Goal: Task Accomplishment & Management: Use online tool/utility

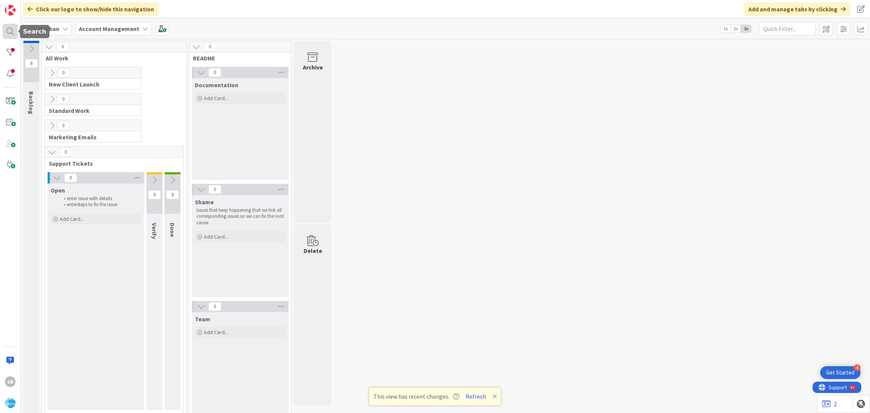
click at [13, 32] on div at bounding box center [10, 31] width 15 height 15
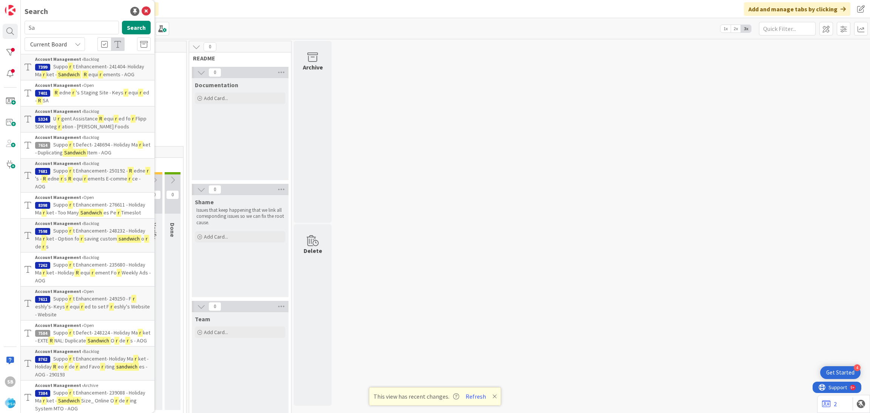
type input "S"
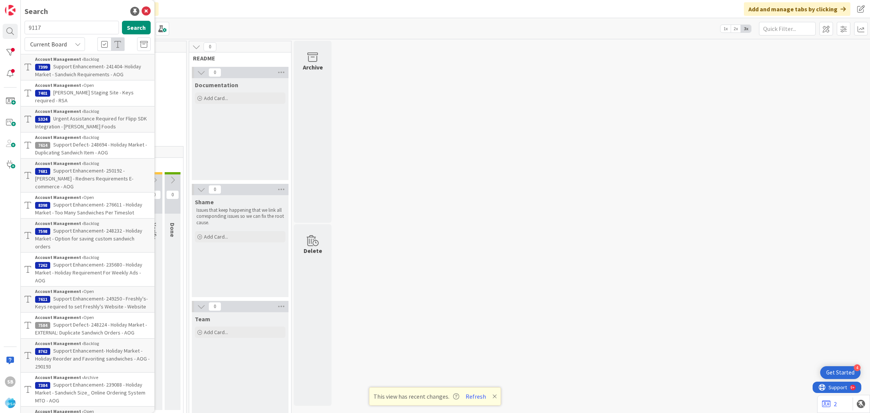
type input "9117"
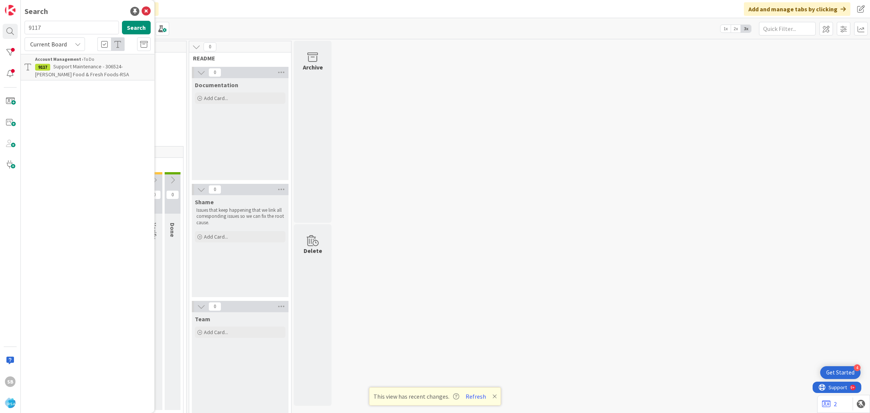
click at [105, 70] on p "Support Maintenance - 306524- [PERSON_NAME] Food & Fresh Foods-RSA" at bounding box center [93, 71] width 116 height 16
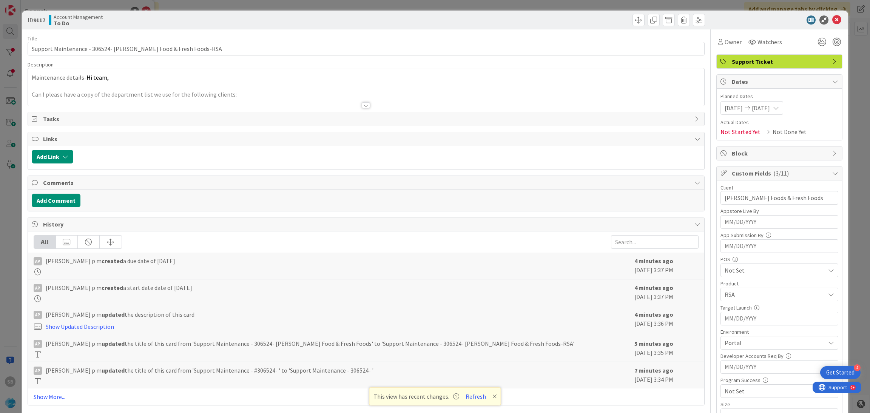
scroll to position [191, 0]
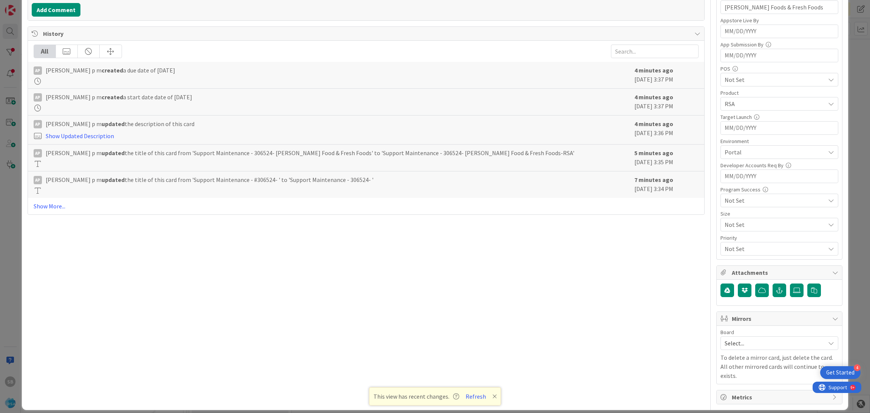
click at [739, 349] on span "Select..." at bounding box center [773, 343] width 97 height 11
click at [733, 402] on div "Select... Account Management Software Development" at bounding box center [780, 377] width 118 height 52
click at [725, 395] on icon at bounding box center [728, 392] width 6 height 11
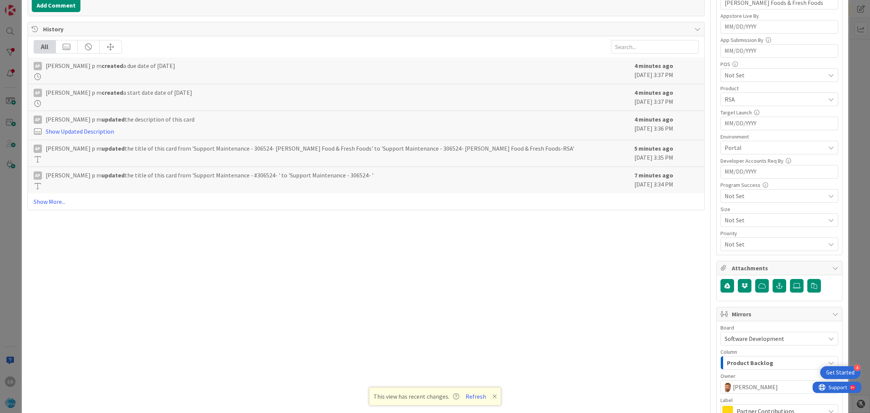
scroll to position [281, 0]
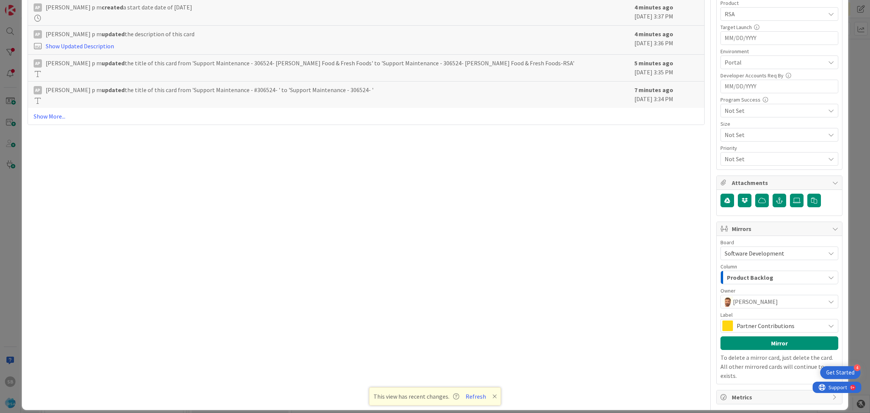
click at [774, 331] on span "Partner Contributions" at bounding box center [779, 326] width 85 height 11
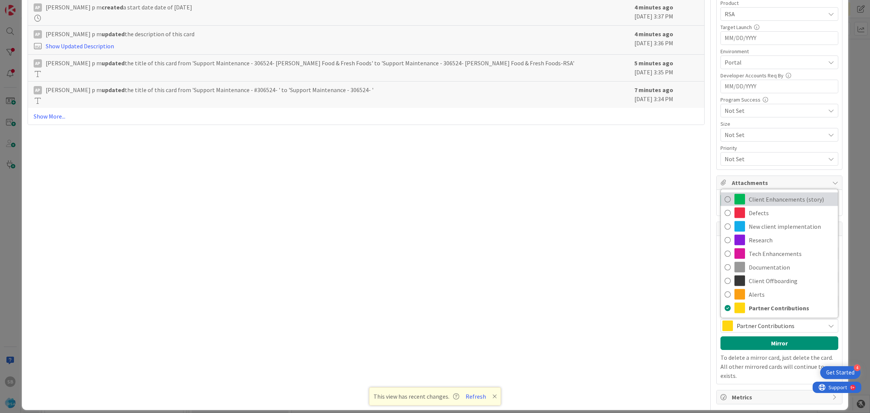
click at [767, 201] on span "Client Enhancements (story)" at bounding box center [791, 199] width 85 height 11
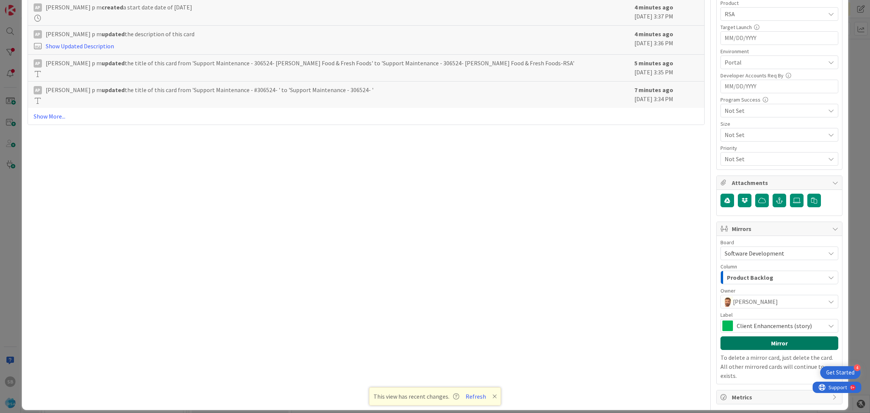
click at [775, 342] on button "Mirror" at bounding box center [780, 343] width 118 height 14
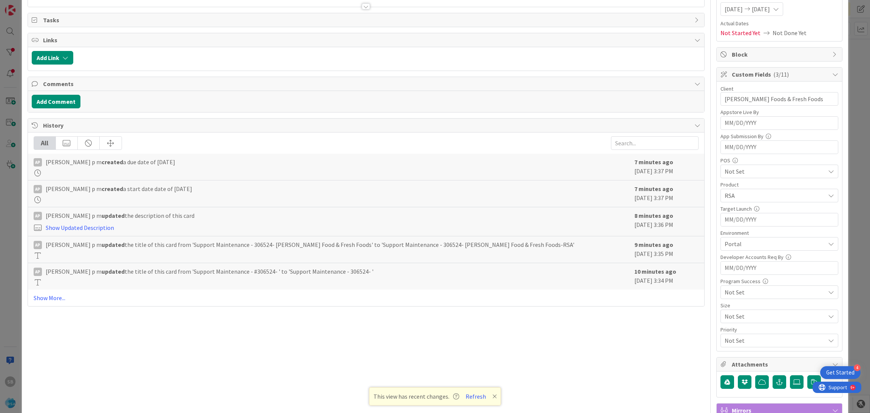
scroll to position [0, 0]
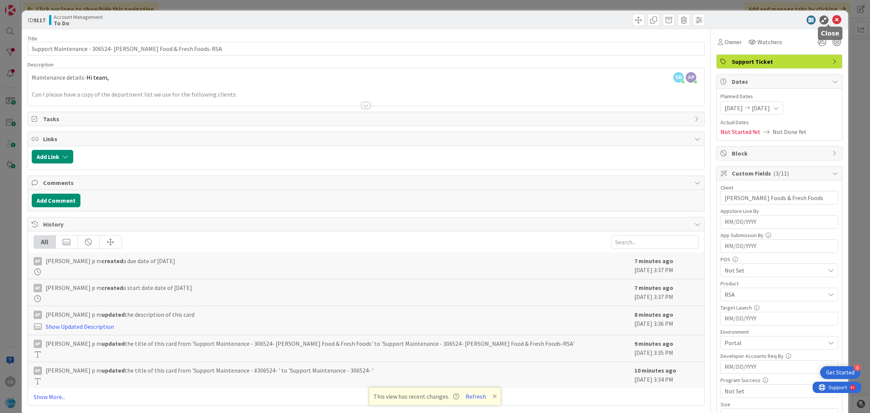
click at [832, 22] on icon at bounding box center [836, 19] width 9 height 9
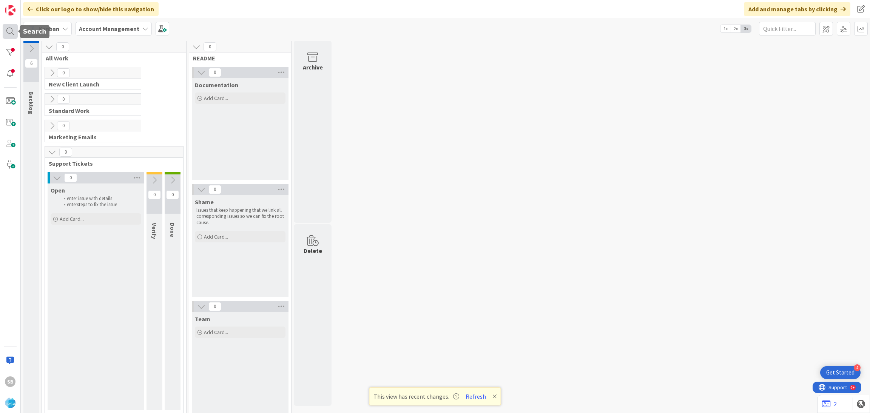
click at [17, 31] on div at bounding box center [10, 31] width 15 height 15
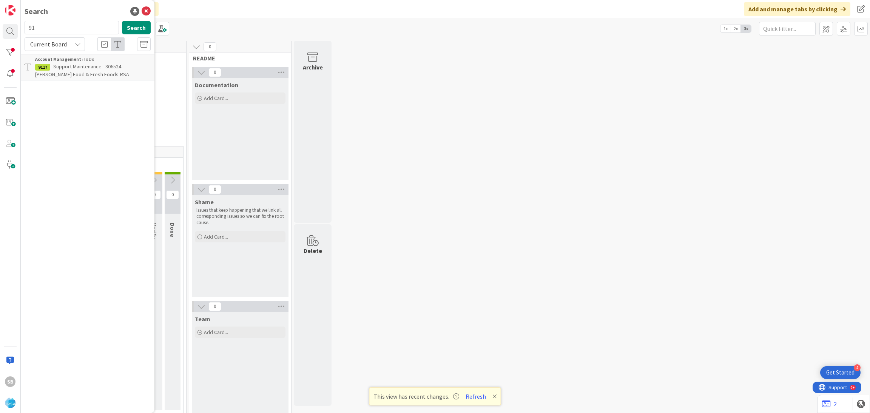
type input "9"
type input "9121"
click at [86, 62] on div "Account Management › To Do" at bounding box center [93, 59] width 116 height 7
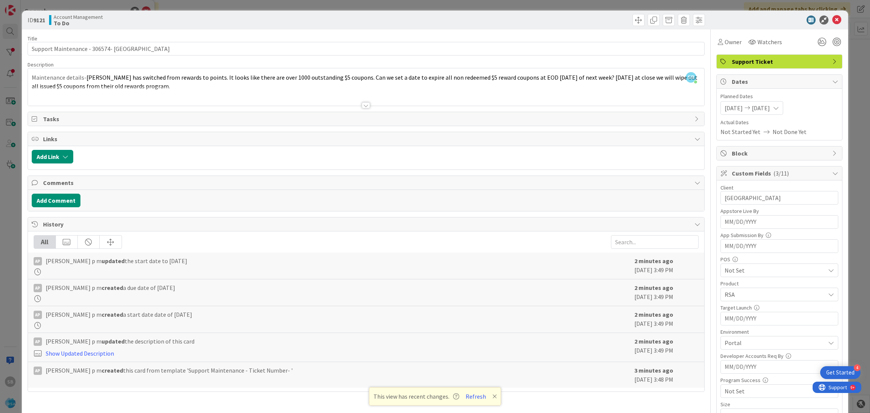
click at [502, 91] on div at bounding box center [366, 95] width 677 height 19
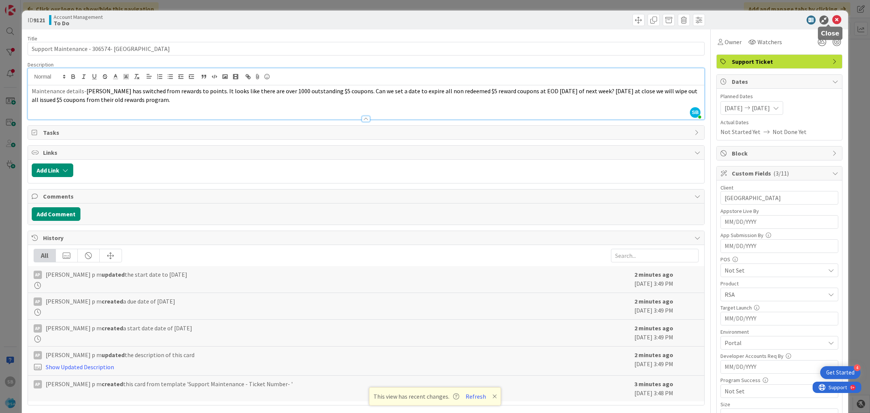
click at [832, 22] on icon at bounding box center [836, 19] width 9 height 9
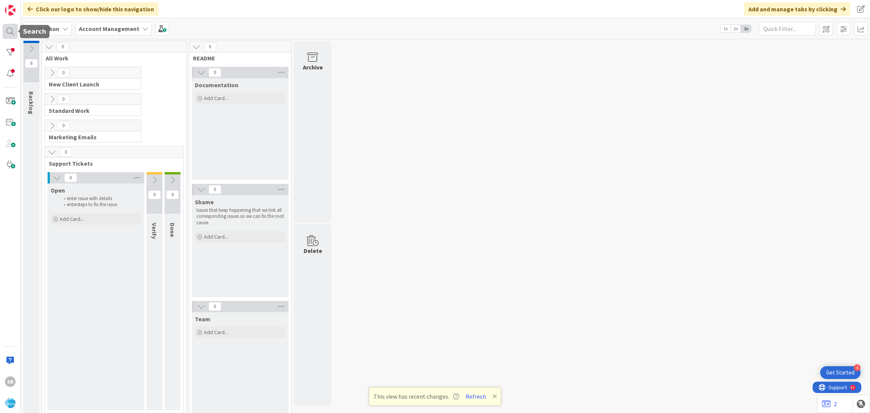
click at [6, 32] on div at bounding box center [10, 31] width 15 height 15
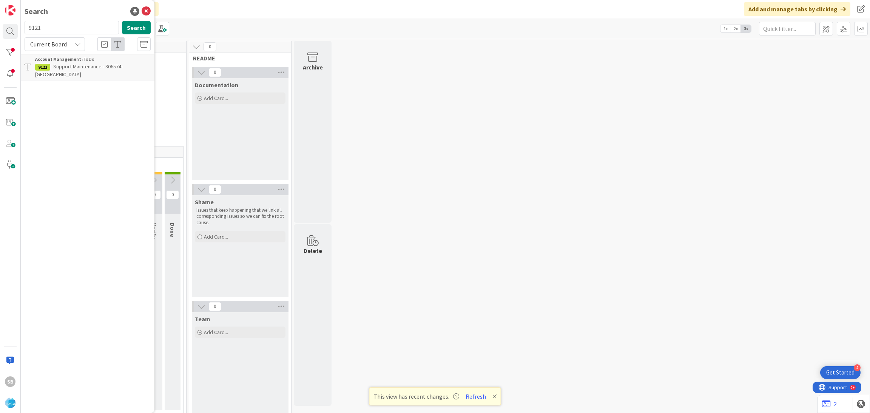
click at [77, 59] on b "Account Management ›" at bounding box center [59, 59] width 48 height 6
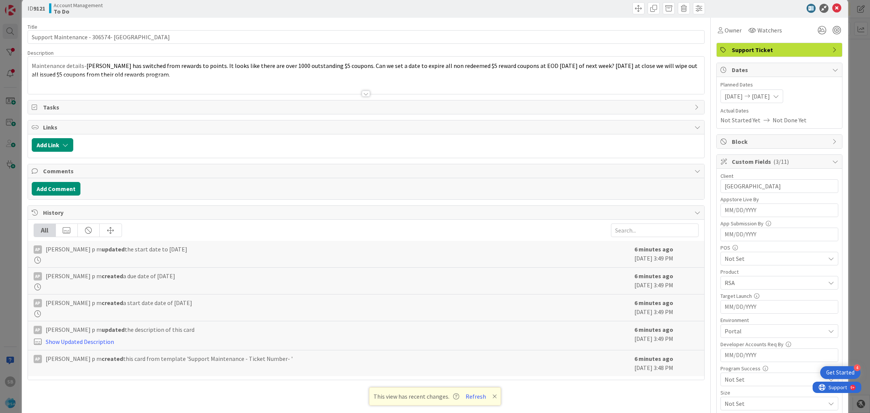
scroll to position [191, 0]
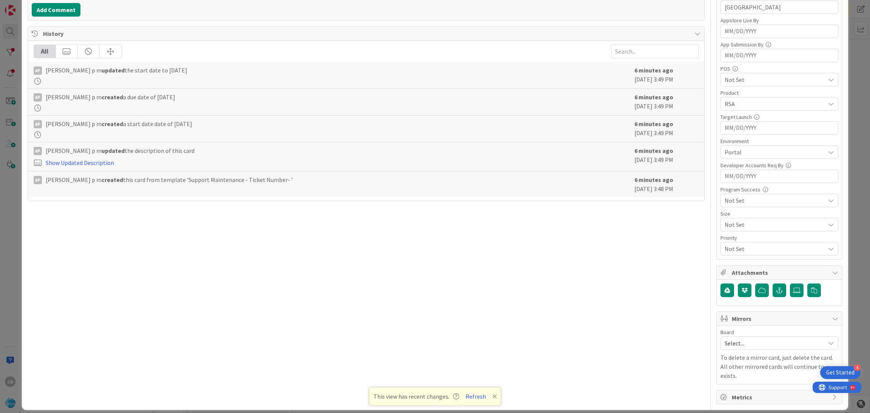
click at [779, 342] on span "Select..." at bounding box center [773, 343] width 97 height 11
click at [751, 390] on span "Software Development" at bounding box center [784, 392] width 100 height 11
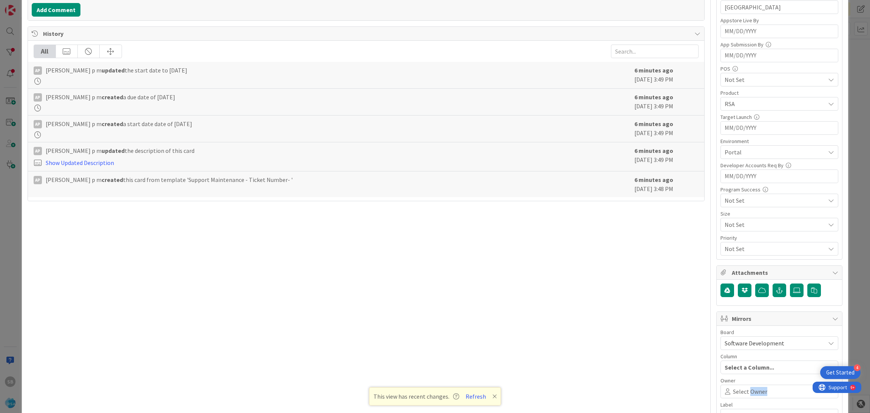
click at [751, 390] on span "Select Owner" at bounding box center [750, 391] width 34 height 9
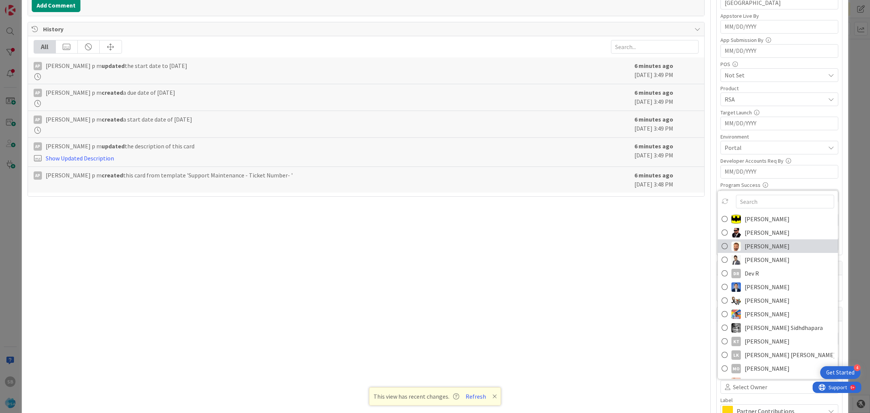
click at [745, 251] on span "[PERSON_NAME]" at bounding box center [767, 246] width 45 height 11
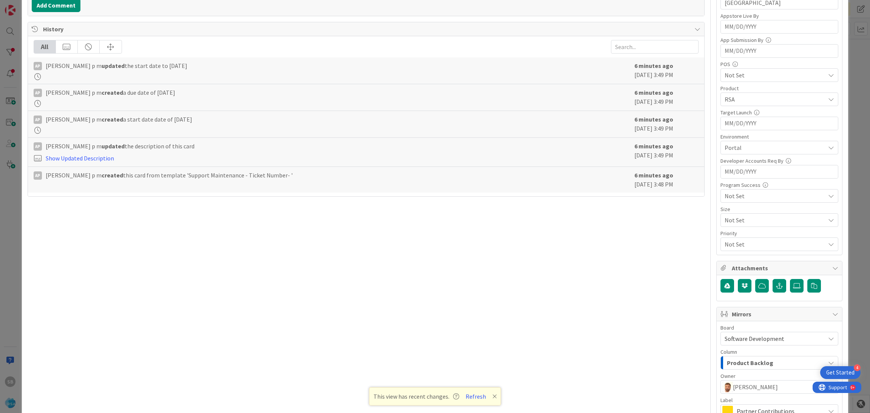
scroll to position [281, 0]
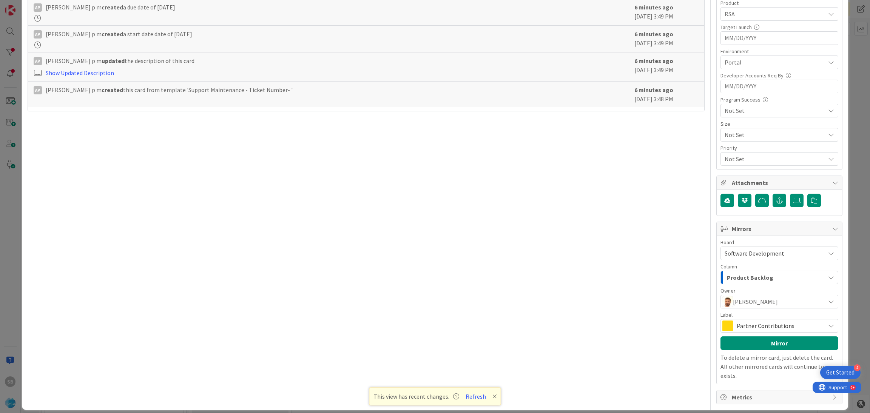
click at [760, 322] on span "Partner Contributions" at bounding box center [779, 326] width 85 height 11
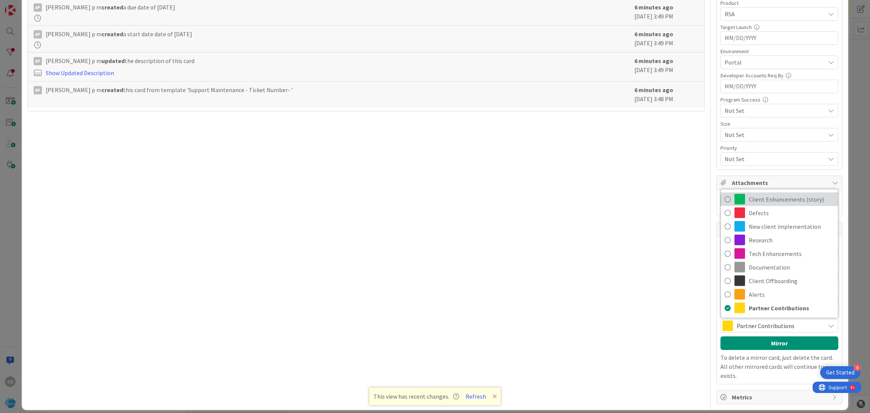
click at [764, 201] on span "Client Enhancements (story)" at bounding box center [791, 199] width 85 height 11
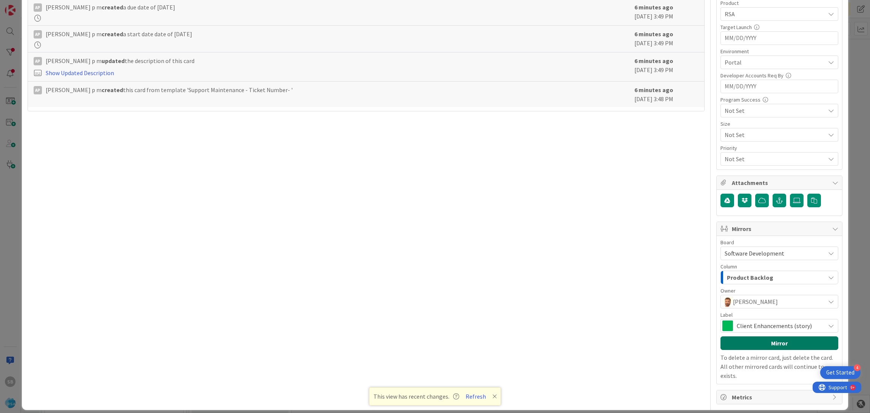
click at [750, 341] on button "Mirror" at bounding box center [780, 343] width 118 height 14
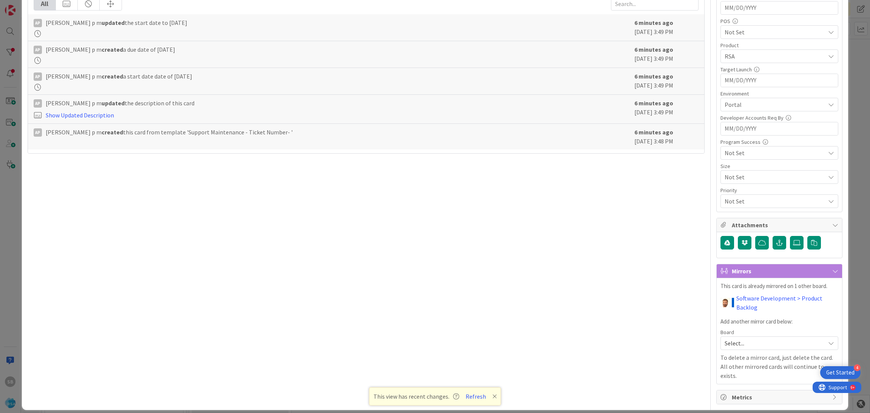
scroll to position [0, 0]
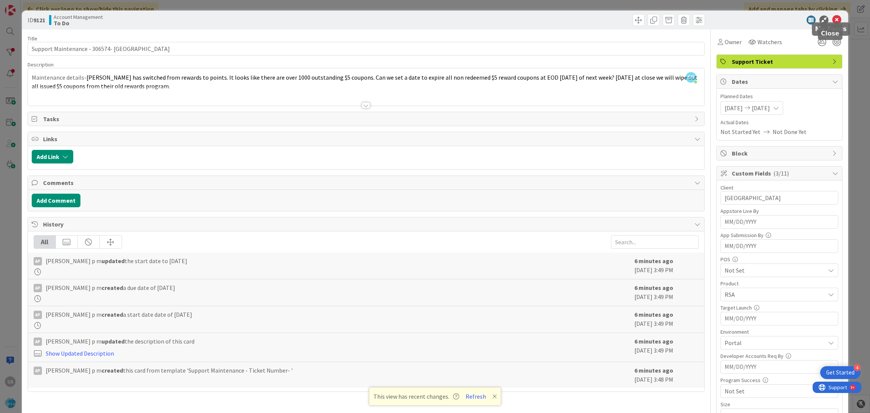
click at [832, 18] on icon at bounding box center [836, 19] width 9 height 9
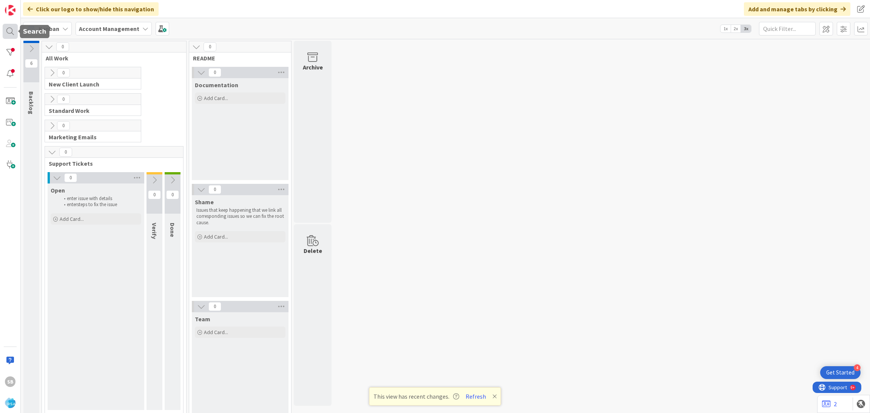
click at [6, 36] on div at bounding box center [10, 31] width 15 height 15
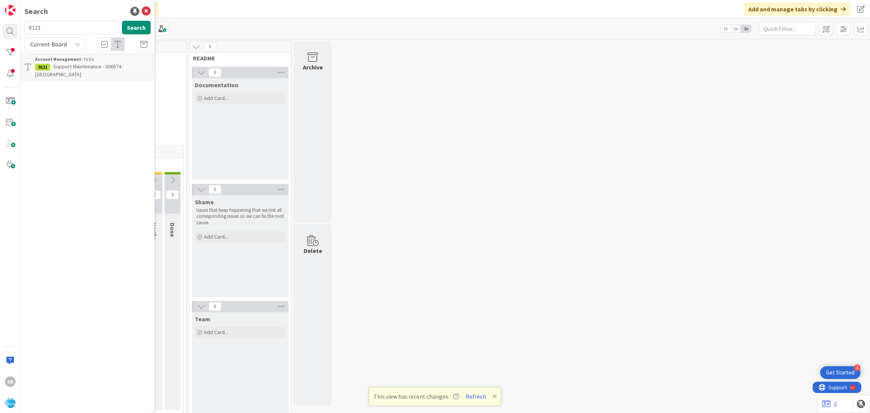
click at [59, 32] on input "9121" at bounding box center [72, 28] width 94 height 14
type input "9119"
click at [87, 70] on p "Support Defect- 306525- Hardings Market- RSA" at bounding box center [93, 71] width 116 height 16
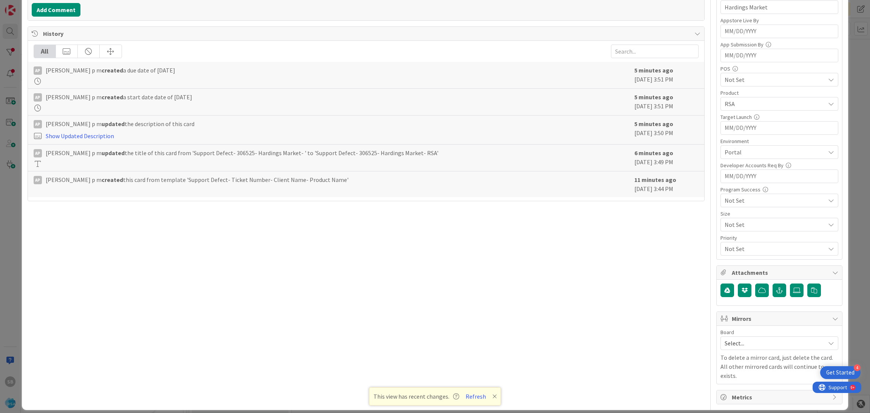
click at [757, 334] on div "Board" at bounding box center [780, 332] width 118 height 5
click at [750, 337] on div "Board Select..." at bounding box center [780, 340] width 118 height 20
click at [749, 342] on span "Select..." at bounding box center [773, 343] width 97 height 11
click at [741, 392] on span "Software Development" at bounding box center [784, 392] width 100 height 11
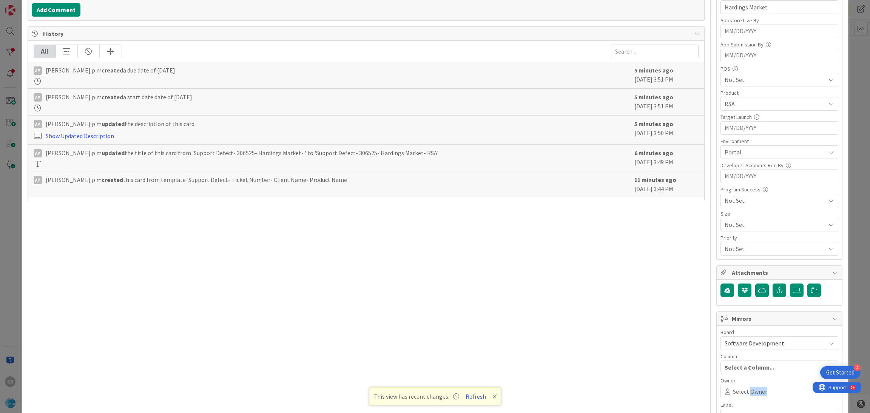
click at [741, 392] on span "Select Owner" at bounding box center [750, 391] width 34 height 9
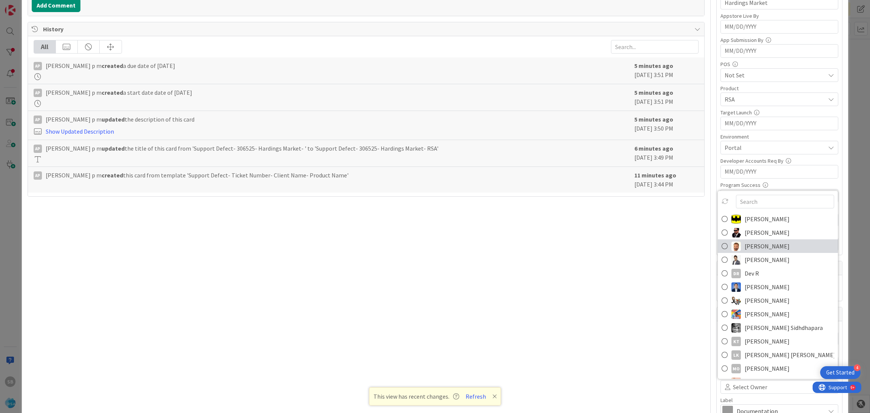
click at [745, 250] on span "[PERSON_NAME]" at bounding box center [767, 246] width 45 height 11
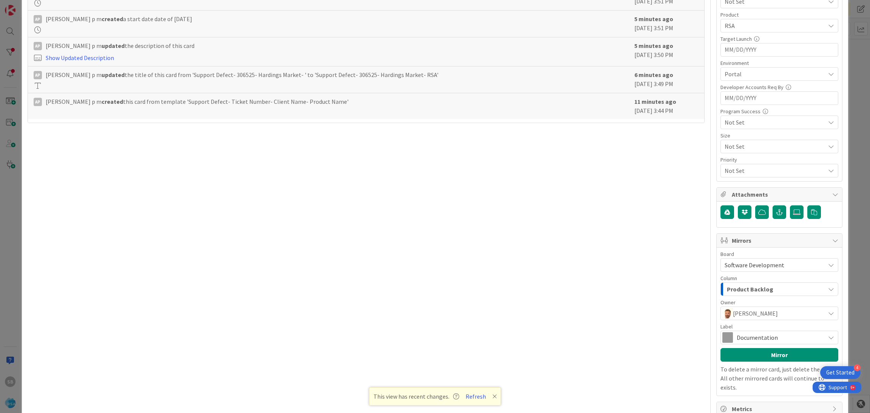
scroll to position [281, 0]
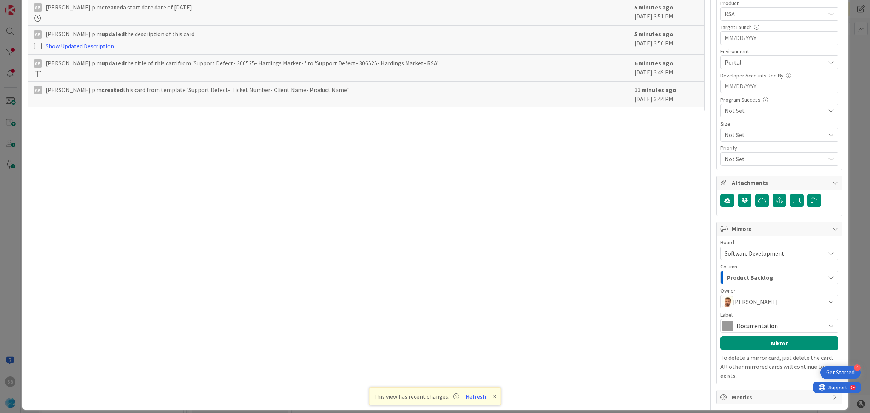
click at [774, 329] on span "Documentation" at bounding box center [779, 326] width 85 height 11
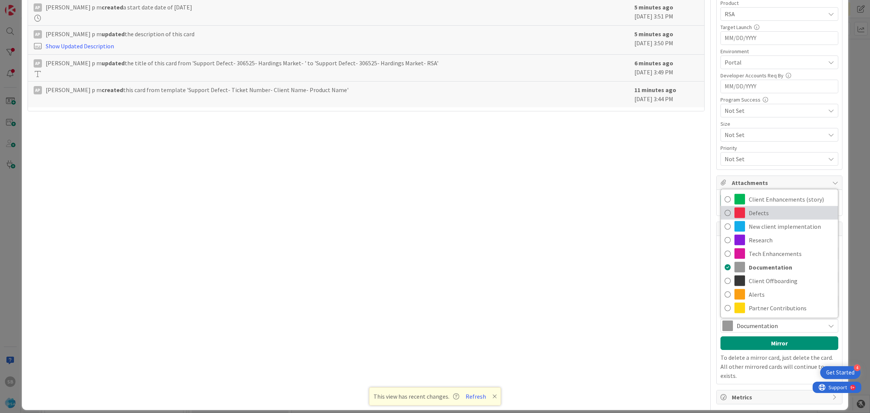
click at [753, 216] on span "Defects" at bounding box center [791, 212] width 85 height 11
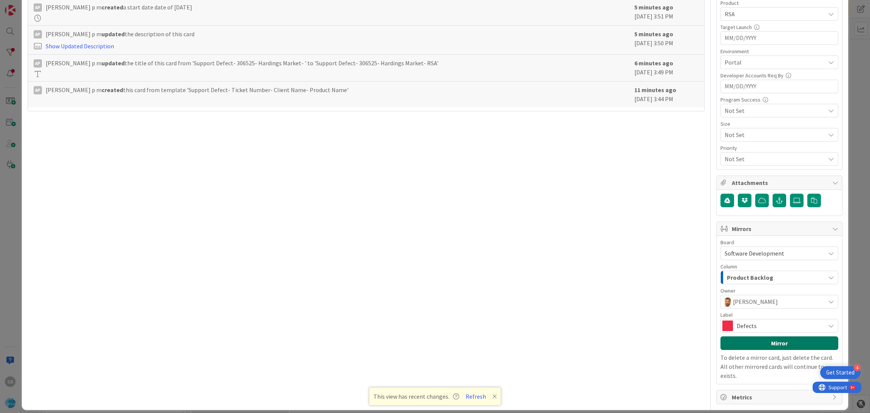
click at [759, 347] on button "Mirror" at bounding box center [780, 343] width 118 height 14
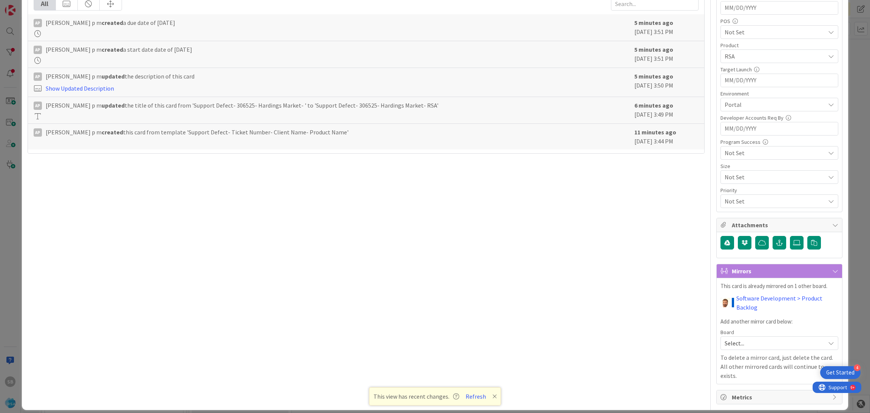
scroll to position [0, 0]
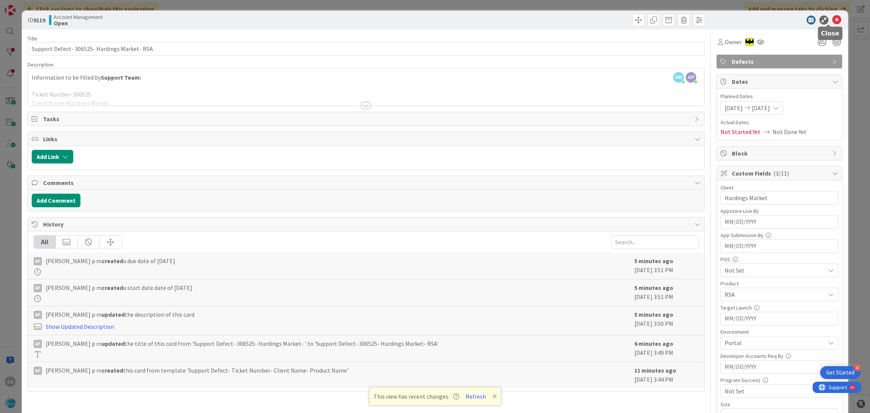
click at [828, 14] on div "ID 9119 Account Management Open" at bounding box center [435, 20] width 827 height 19
click at [832, 15] on icon at bounding box center [836, 19] width 9 height 9
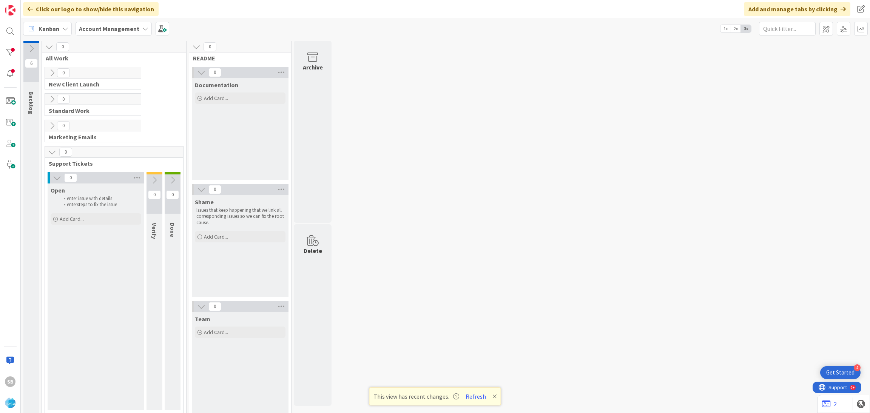
click at [535, 120] on div "6 Backlog 0 All Work 0 New Client Launch Process to track our 16 week launch pl…" at bounding box center [445, 231] width 846 height 381
click at [3, 32] on div at bounding box center [10, 31] width 15 height 15
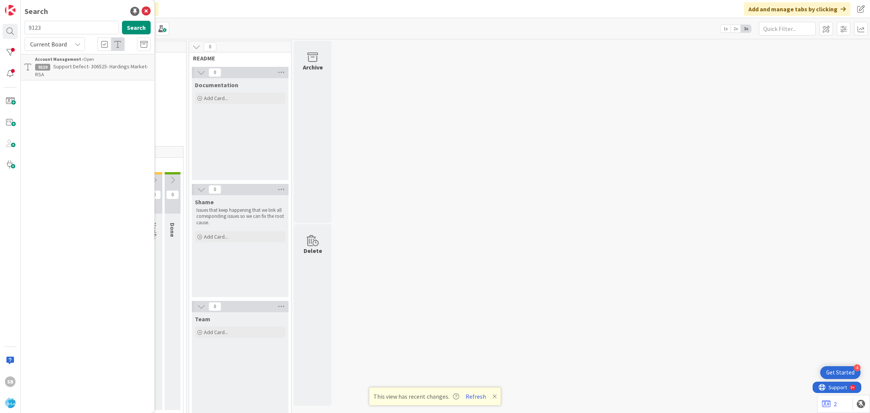
type input "9123"
click at [80, 59] on b "Account Management ›" at bounding box center [59, 59] width 48 height 6
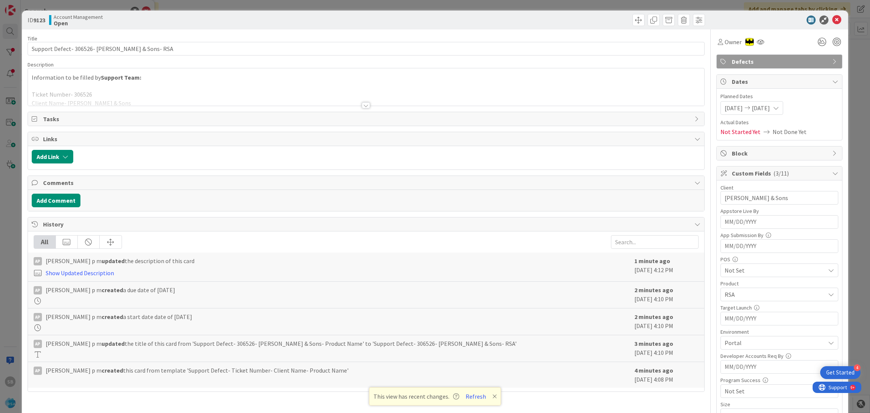
click at [833, 83] on div "Dates Planned Dates [DATE] [DATE] Actual Dates Not Started Yet Not Done Yet" at bounding box center [779, 107] width 126 height 66
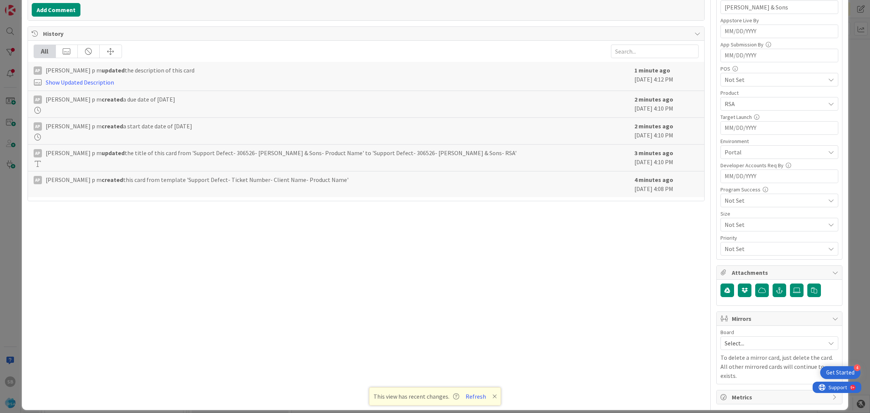
click at [747, 343] on span "Select..." at bounding box center [773, 343] width 97 height 11
click at [741, 389] on span "Software Development" at bounding box center [784, 392] width 100 height 11
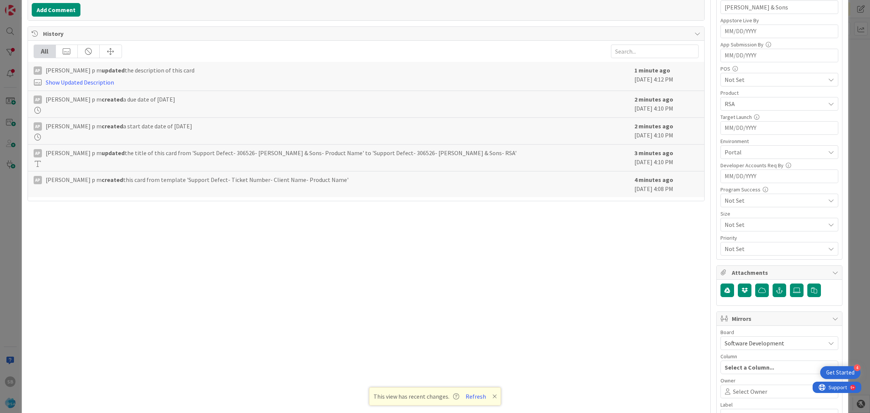
click at [741, 389] on span "Select Owner" at bounding box center [750, 391] width 34 height 9
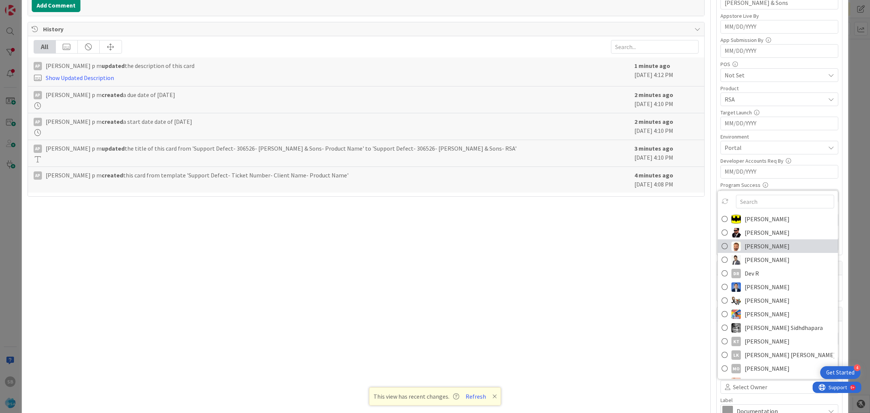
click at [756, 249] on span "[PERSON_NAME]" at bounding box center [767, 246] width 45 height 11
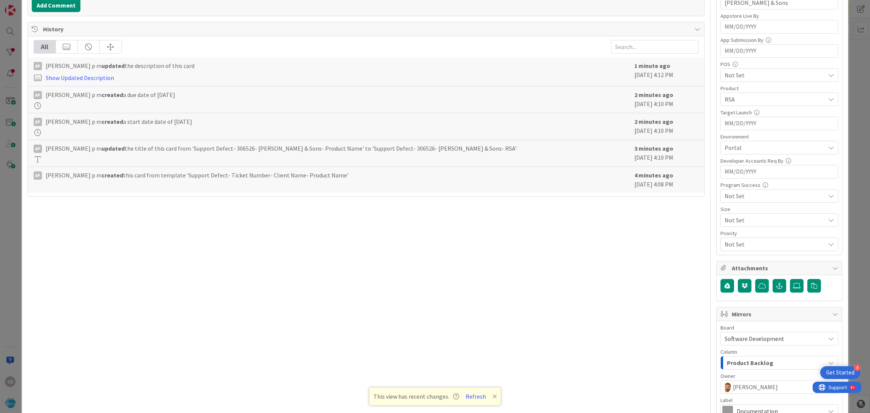
scroll to position [281, 0]
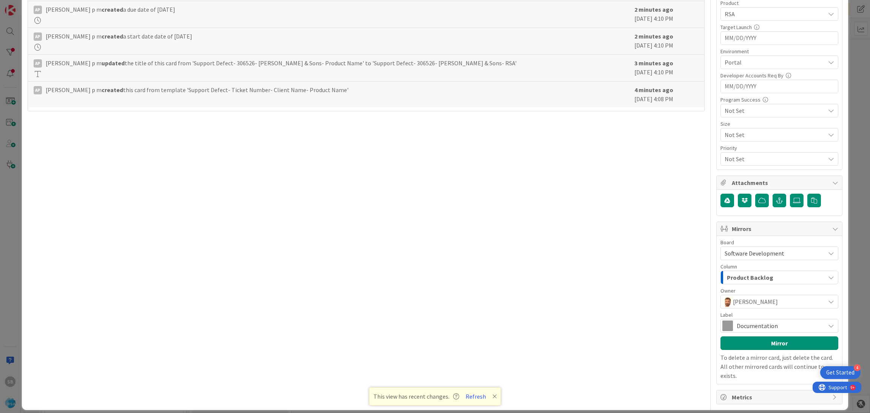
click at [762, 316] on div "Label" at bounding box center [780, 314] width 118 height 5
click at [750, 327] on span "Documentation" at bounding box center [779, 326] width 85 height 11
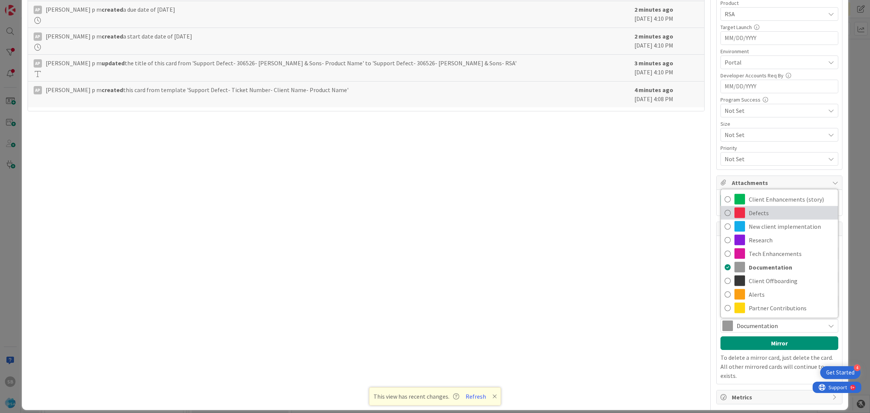
click at [750, 215] on span "Defects" at bounding box center [791, 212] width 85 height 11
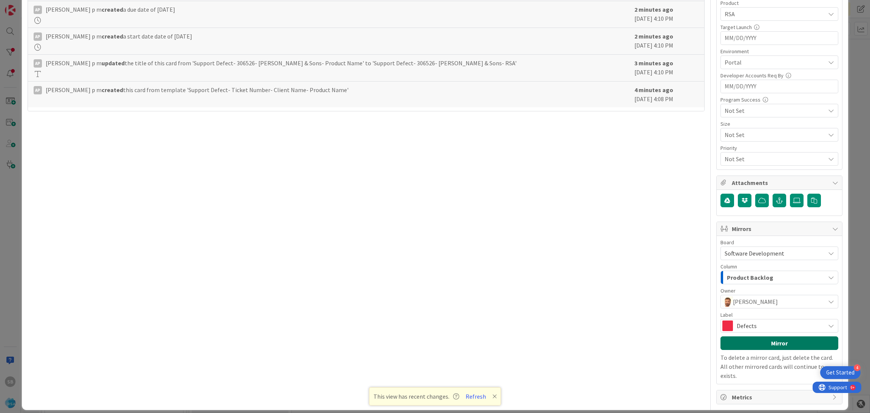
click at [764, 344] on button "Mirror" at bounding box center [780, 343] width 118 height 14
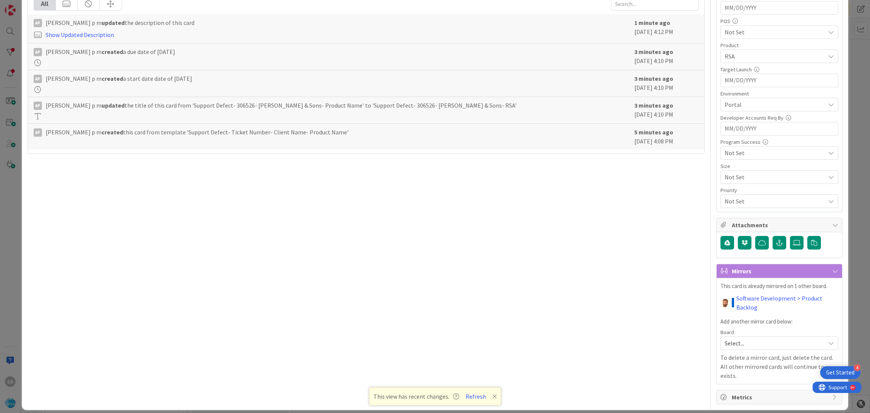
scroll to position [0, 0]
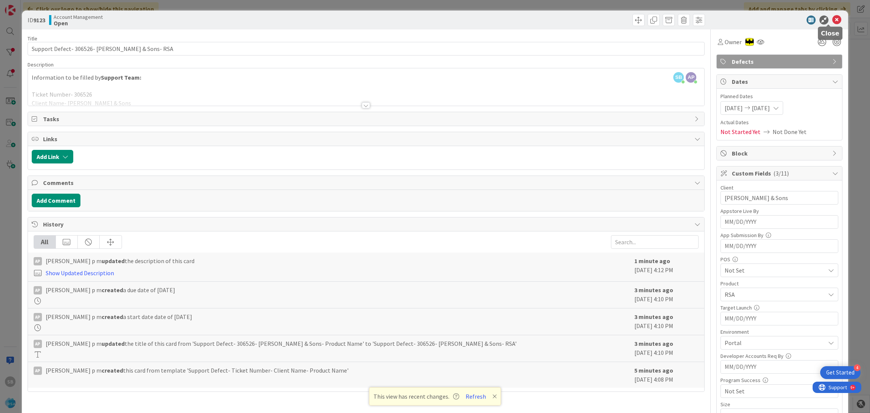
click at [832, 16] on icon at bounding box center [836, 19] width 9 height 9
